Goal: Task Accomplishment & Management: Manage account settings

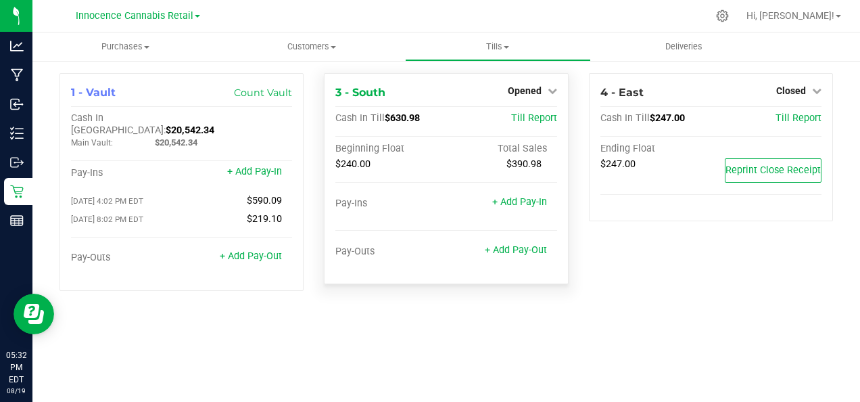
click at [542, 164] on div "$390.98" at bounding box center [501, 164] width 111 height 12
click at [544, 96] on link "Opened" at bounding box center [532, 90] width 49 height 11
click at [544, 120] on link "Close Till" at bounding box center [526, 119] width 37 height 11
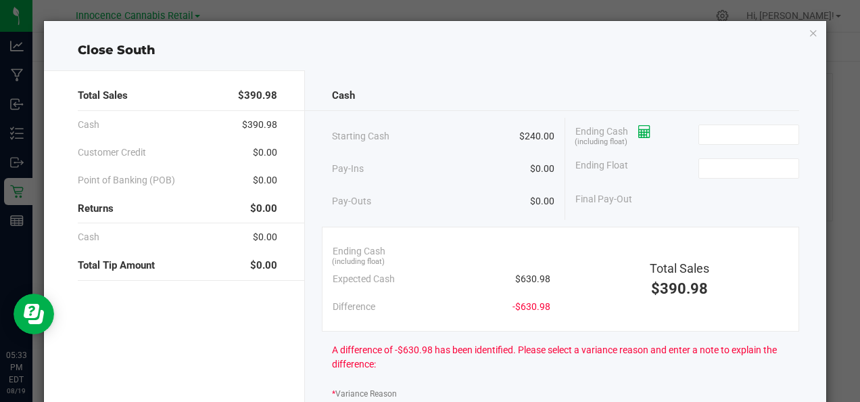
click at [632, 129] on span at bounding box center [639, 131] width 23 height 11
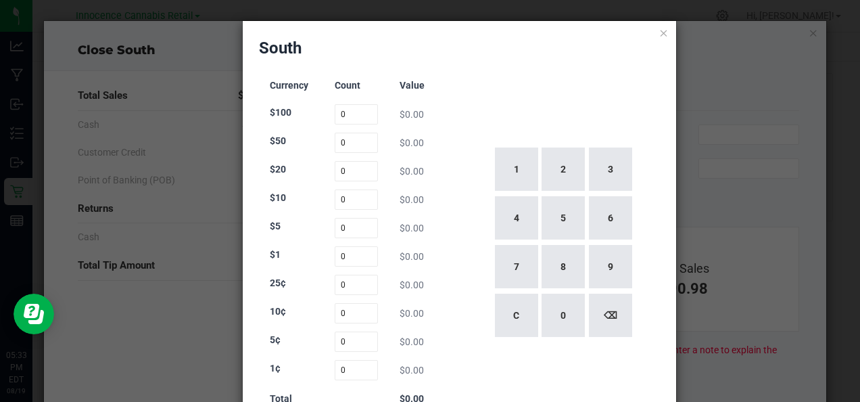
click at [659, 32] on icon at bounding box center [663, 32] width 9 height 16
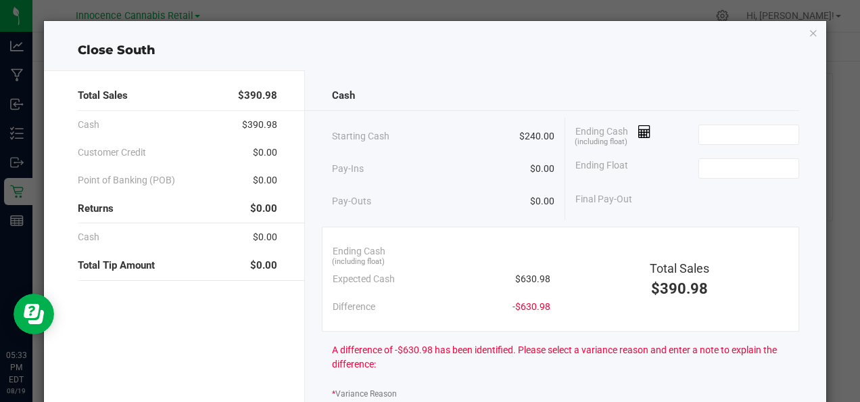
click at [640, 131] on icon at bounding box center [644, 131] width 13 height 9
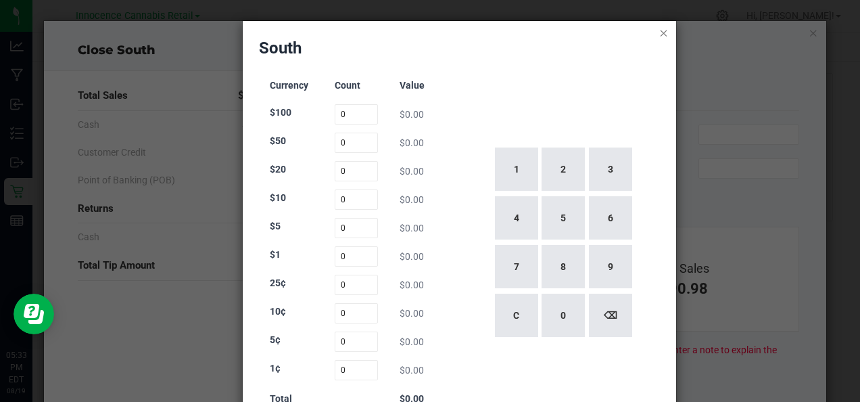
click at [659, 32] on icon at bounding box center [663, 32] width 9 height 16
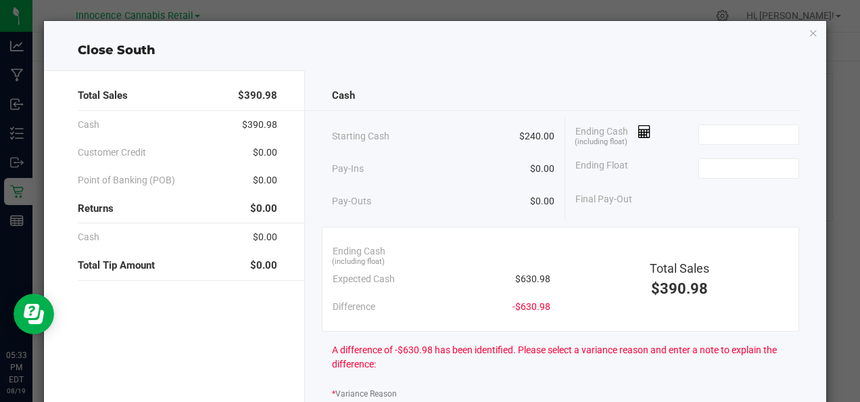
click at [799, 203] on div "Cash Starting Cash $240.00 Pay-Ins $0.00 Pay-Outs $0.00 Ending Cash (including …" at bounding box center [565, 378] width 521 height 617
click at [748, 168] on input at bounding box center [748, 168] width 99 height 19
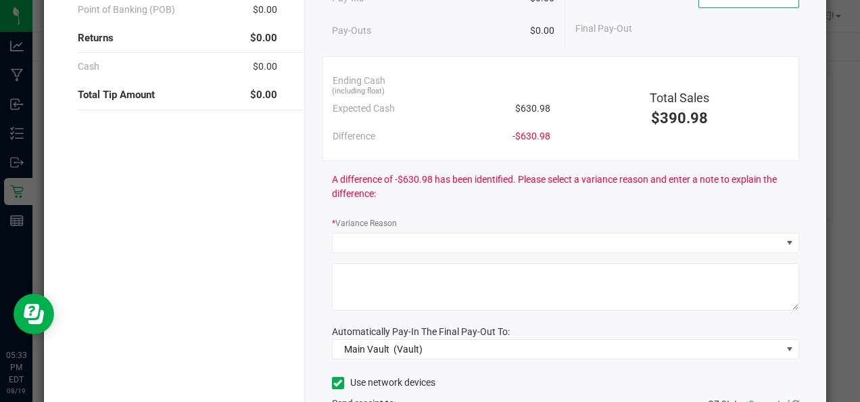
scroll to position [306, 0]
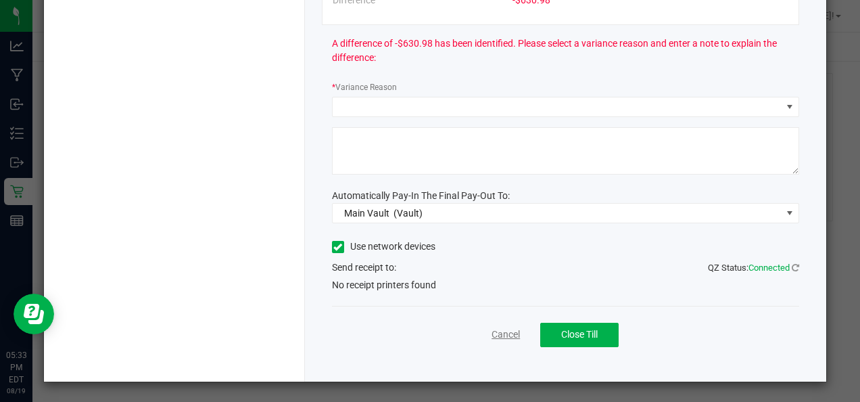
click at [499, 333] on link "Cancel" at bounding box center [506, 334] width 28 height 14
